Goal: Navigation & Orientation: Find specific page/section

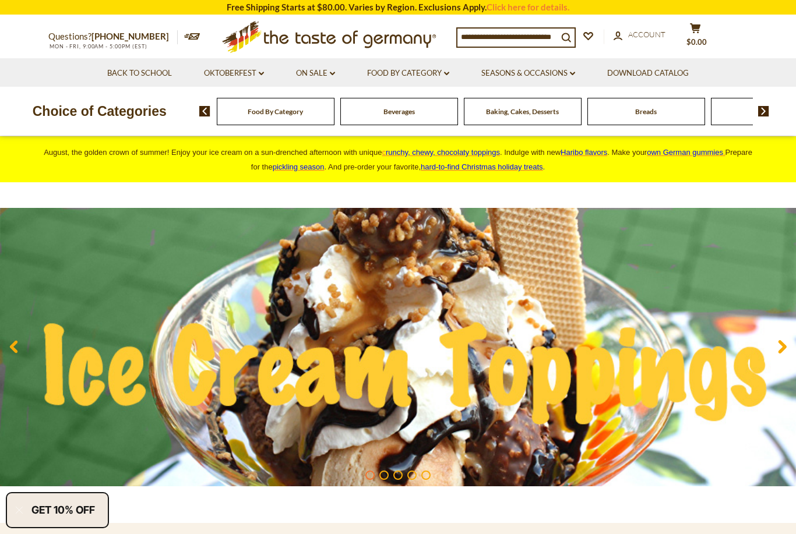
click at [222, 72] on link "Oktoberfest dropdown_arrow" at bounding box center [234, 73] width 60 height 13
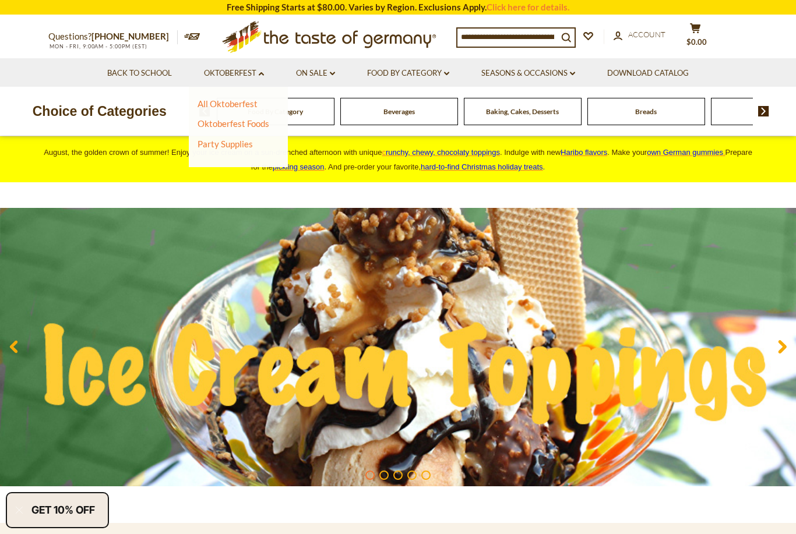
click at [400, 71] on link "Food By Category dropdown_arrow" at bounding box center [408, 73] width 82 height 13
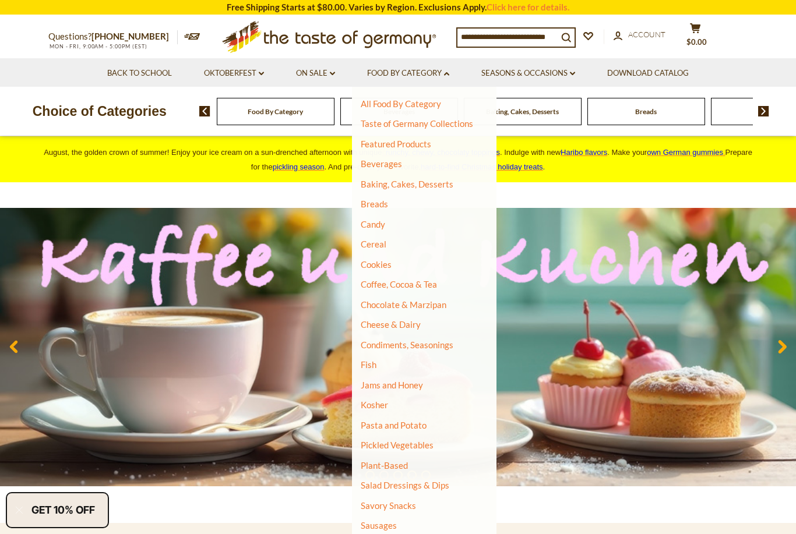
click at [364, 226] on link "Candy" at bounding box center [373, 224] width 24 height 10
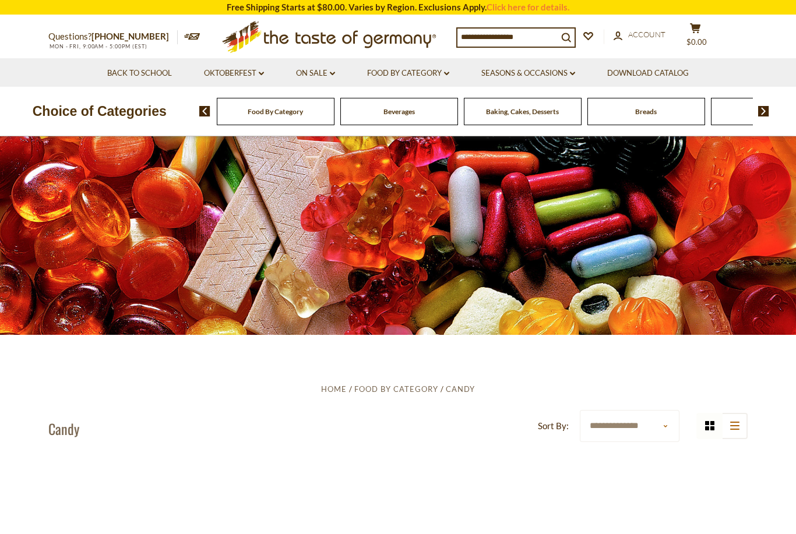
click at [381, 68] on link "Food By Category dropdown_arrow" at bounding box center [408, 73] width 82 height 13
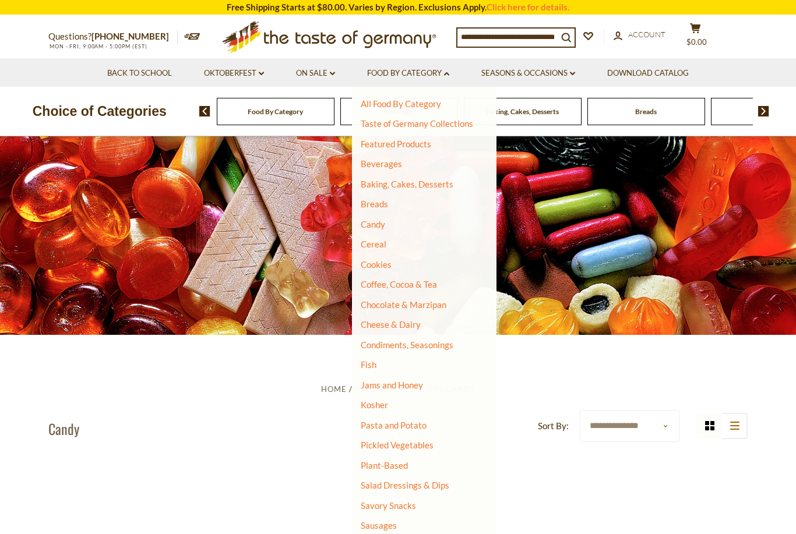
click at [372, 265] on link "Cookies" at bounding box center [376, 264] width 31 height 10
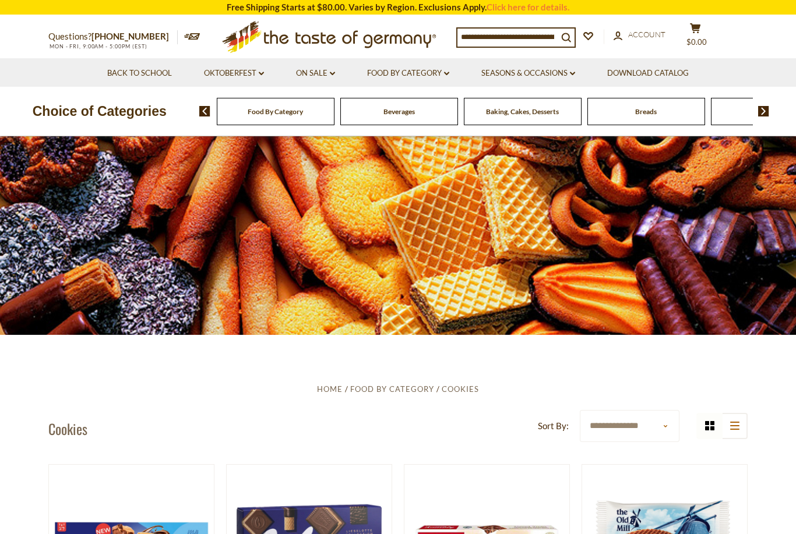
click at [381, 71] on link "Food By Category dropdown_arrow" at bounding box center [408, 73] width 82 height 13
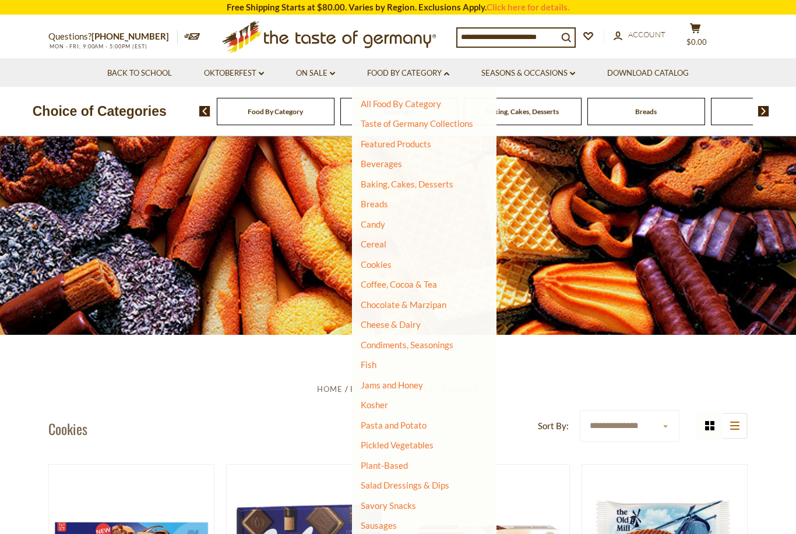
click at [369, 286] on link "Coffee, Cocoa & Tea" at bounding box center [399, 284] width 76 height 10
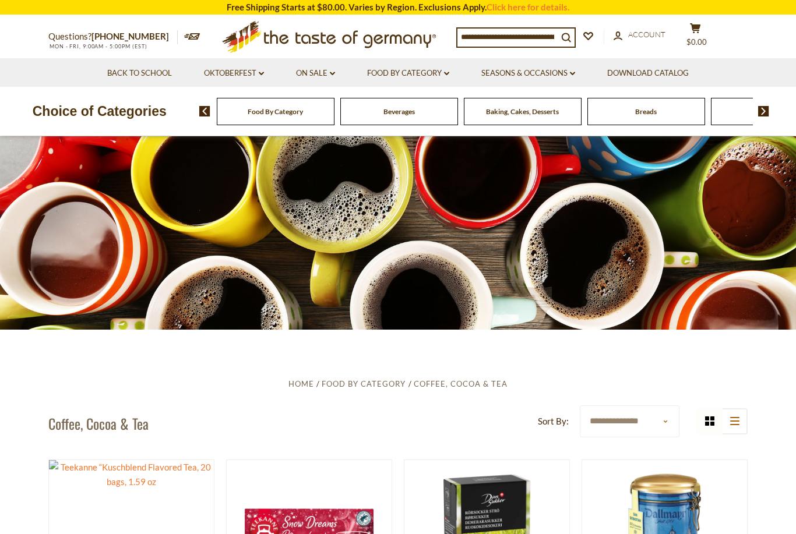
click at [400, 77] on link "Food By Category dropdown_arrow" at bounding box center [408, 73] width 82 height 13
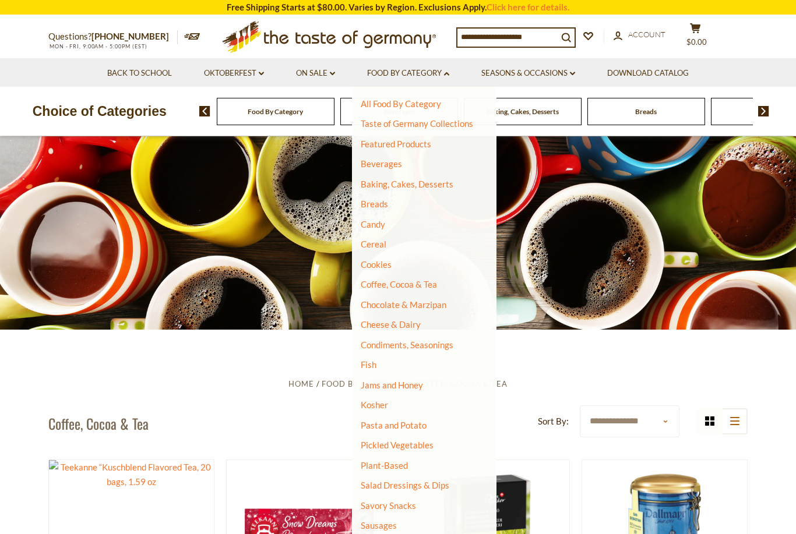
click at [373, 245] on link "Cereal" at bounding box center [374, 244] width 26 height 10
